Goal: Task Accomplishment & Management: Manage account settings

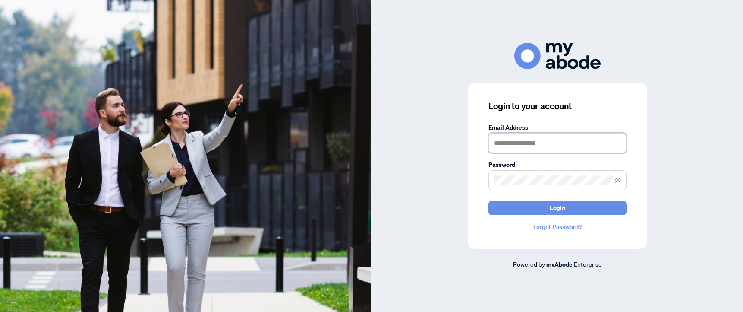
click at [560, 143] on input "text" at bounding box center [557, 143] width 138 height 20
type input "**********"
click at [536, 174] on span at bounding box center [557, 180] width 138 height 20
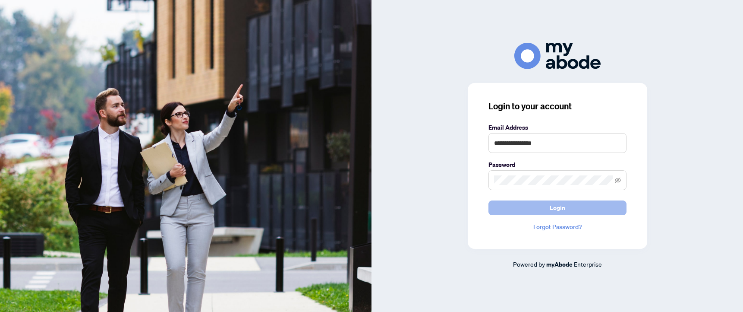
click at [558, 209] on span "Login" at bounding box center [558, 208] width 16 height 14
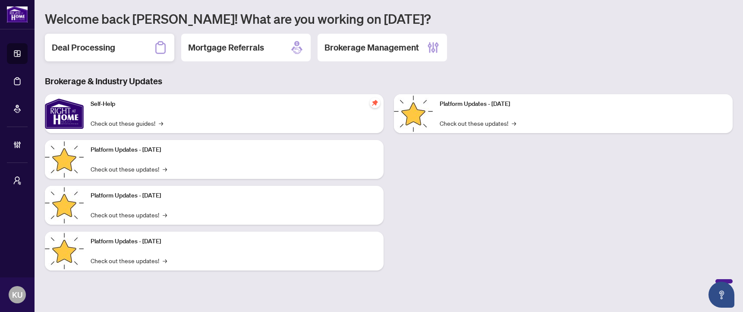
click at [135, 50] on div "Deal Processing" at bounding box center [109, 48] width 129 height 28
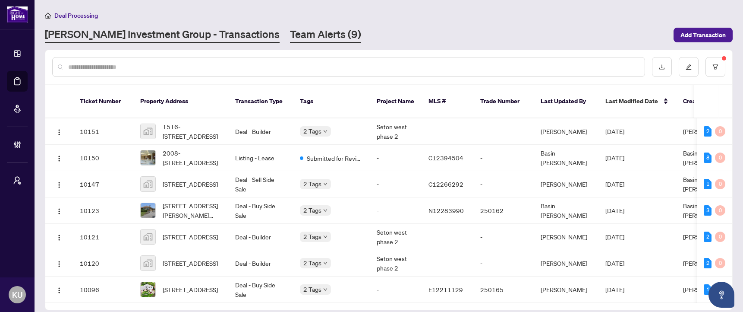
click at [290, 34] on link "Team Alerts (9)" at bounding box center [325, 35] width 71 height 16
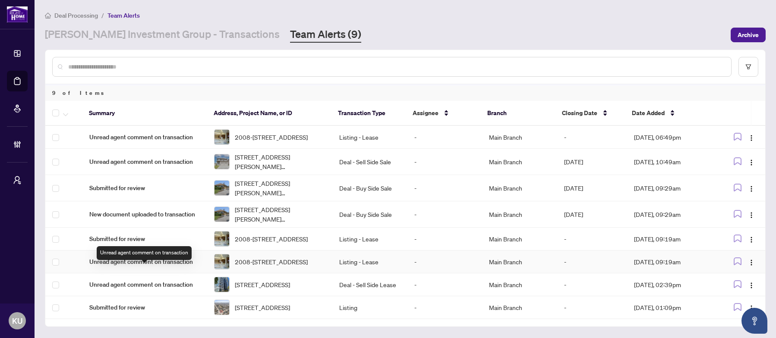
click at [110, 266] on span "Unread agent comment on transaction" at bounding box center [144, 261] width 111 height 9
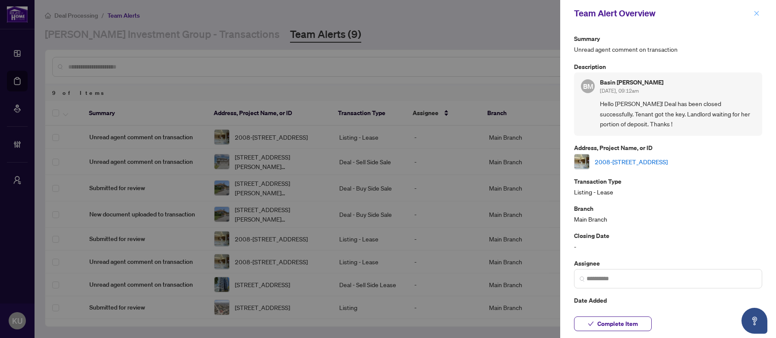
click at [743, 14] on icon "close" at bounding box center [756, 13] width 5 height 5
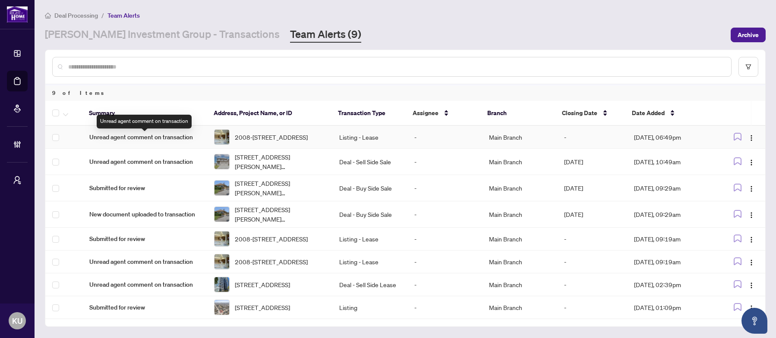
click at [168, 138] on span "Unread agent comment on transaction" at bounding box center [144, 136] width 111 height 9
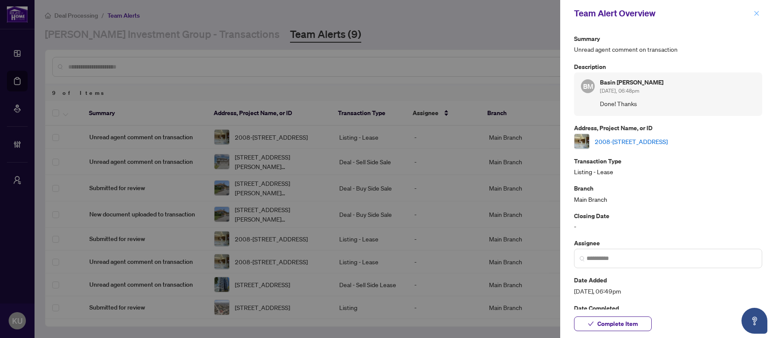
click at [743, 14] on button "button" at bounding box center [756, 13] width 11 height 10
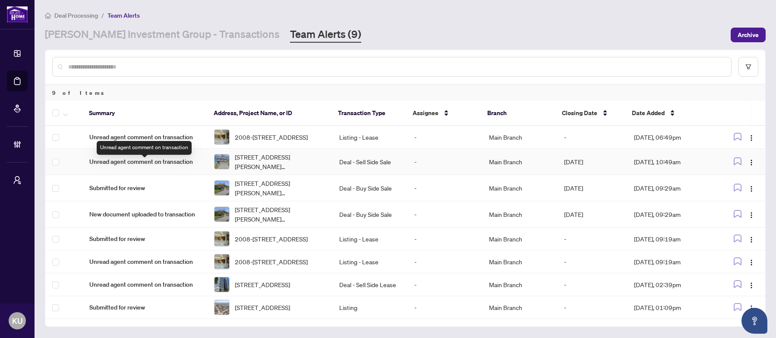
click at [115, 163] on span "Unread agent comment on transaction" at bounding box center [144, 161] width 111 height 9
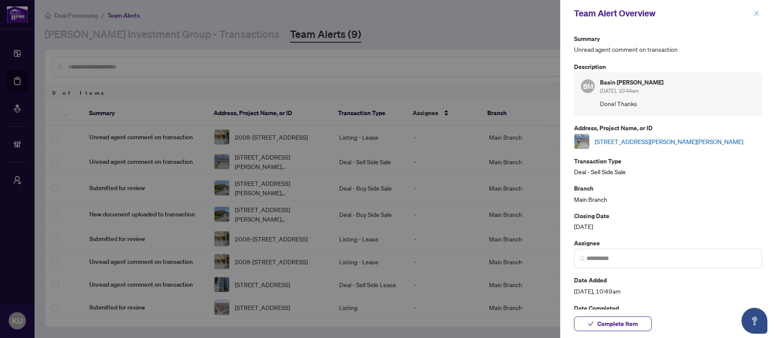
click at [743, 12] on icon "close" at bounding box center [756, 13] width 6 height 6
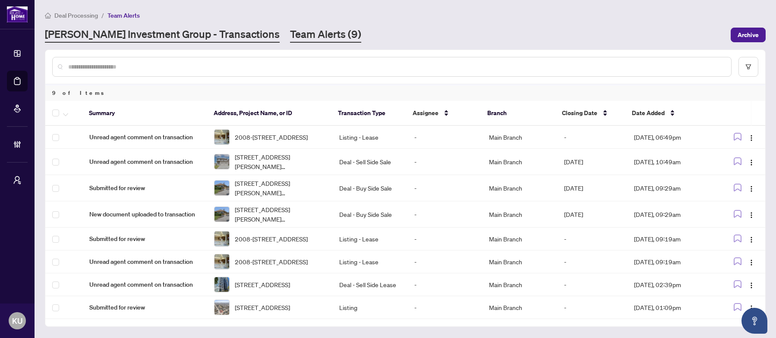
click at [209, 32] on link "RAHR Investment Group - Transactions" at bounding box center [162, 35] width 235 height 16
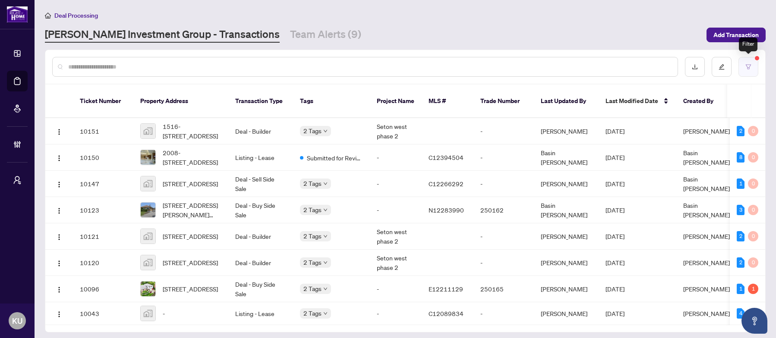
click at [743, 64] on button "button" at bounding box center [748, 67] width 20 height 20
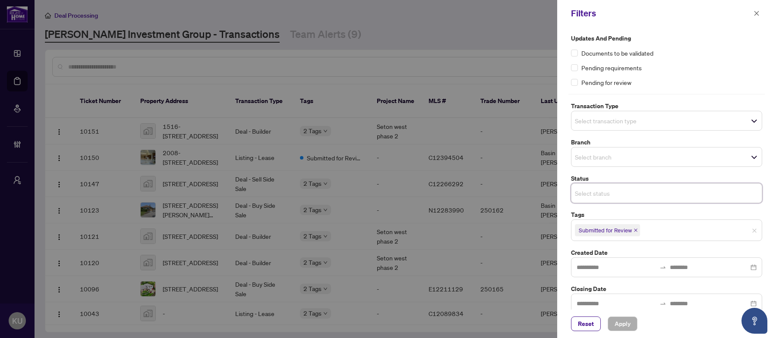
click at [617, 194] on input "search" at bounding box center [605, 193] width 60 height 10
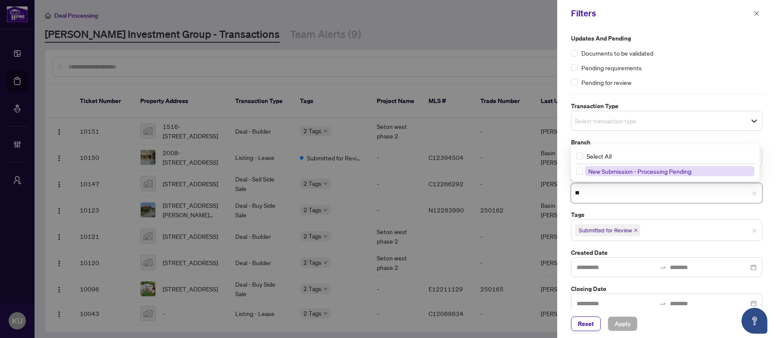
type input "***"
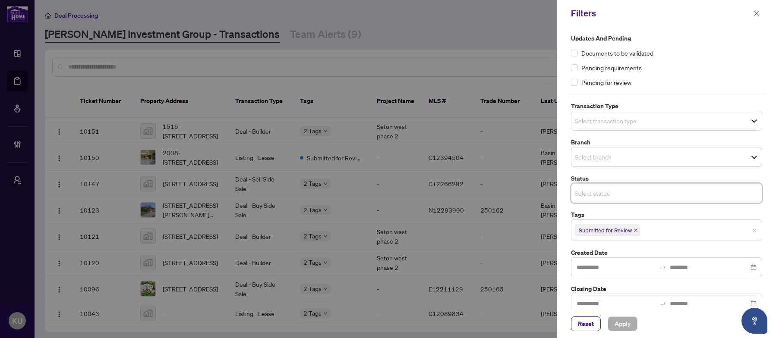
drag, startPoint x: 610, startPoint y: 198, endPoint x: 571, endPoint y: 198, distance: 39.3
click at [571, 198] on div "Select status" at bounding box center [666, 193] width 191 height 20
click at [658, 311] on div "Reset Apply" at bounding box center [666, 324] width 191 height 15
click at [408, 25] on div at bounding box center [388, 169] width 776 height 338
drag, startPoint x: 755, startPoint y: 16, endPoint x: 661, endPoint y: 24, distance: 94.5
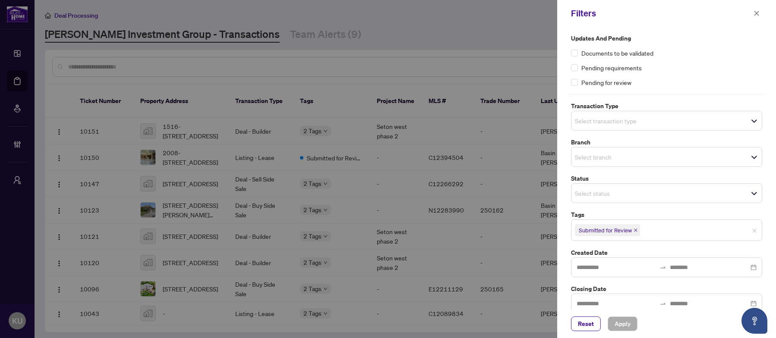
click at [743, 16] on icon "close" at bounding box center [756, 13] width 6 height 6
